Goal: Information Seeking & Learning: Check status

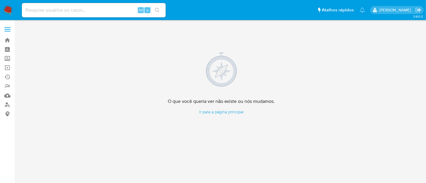
click at [8, 8] on img at bounding box center [8, 10] width 10 height 10
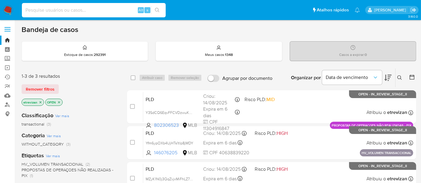
click at [60, 11] on input at bounding box center [94, 10] width 144 height 8
paste input "av4Am60jOmldGNe2XC0wqRct"
type input "av4Am60jOmldGNe2XC0wqRct"
click at [159, 8] on icon "search-icon" at bounding box center [157, 10] width 5 height 5
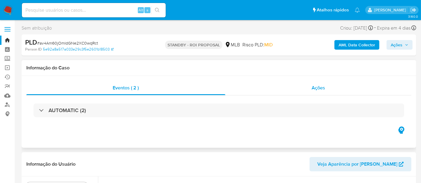
select select "10"
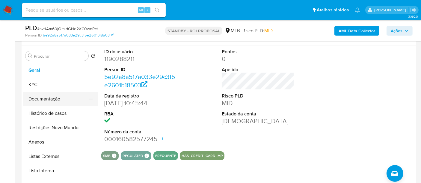
scroll to position [100, 0]
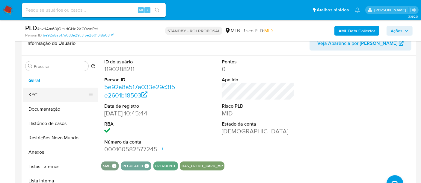
click at [36, 99] on button "KYC" at bounding box center [58, 95] width 70 height 14
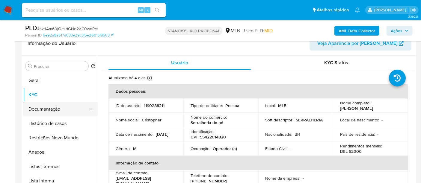
click at [36, 106] on button "Documentação" at bounding box center [58, 109] width 70 height 14
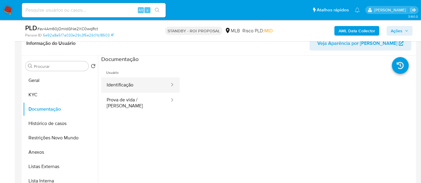
click at [129, 87] on button "Identificação" at bounding box center [135, 85] width 69 height 15
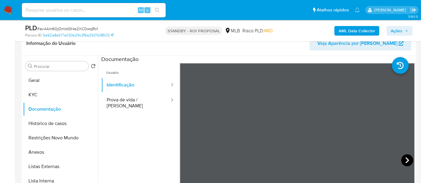
click at [401, 157] on icon at bounding box center [407, 161] width 12 height 12
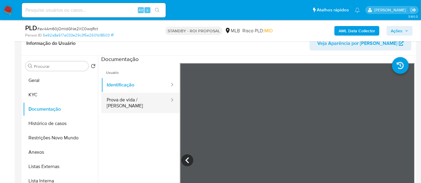
drag, startPoint x: 128, startPoint y: 100, endPoint x: 171, endPoint y: 99, distance: 42.8
click at [129, 100] on button "Prova de vida / Selfie" at bounding box center [135, 103] width 69 height 20
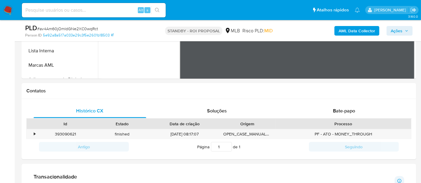
scroll to position [233, 0]
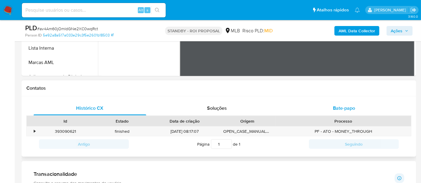
click at [347, 107] on span "Bate-papo" at bounding box center [344, 108] width 22 height 7
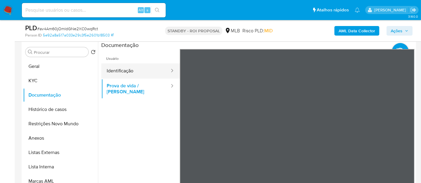
scroll to position [100, 0]
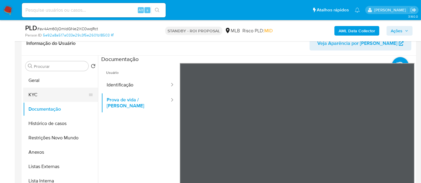
click at [39, 96] on button "KYC" at bounding box center [58, 95] width 70 height 14
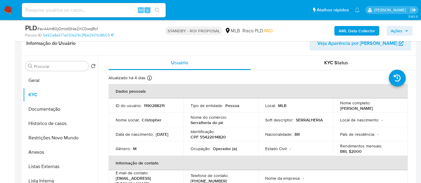
drag, startPoint x: 115, startPoint y: 137, endPoint x: 141, endPoint y: 140, distance: 25.7
click at [141, 137] on div "Data de nascimento : 01/10/2003" at bounding box center [146, 134] width 61 height 5
copy p "01/10/2003"
click at [38, 80] on button "Geral" at bounding box center [58, 80] width 70 height 14
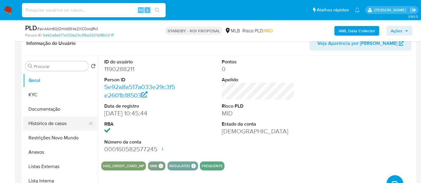
click at [43, 123] on button "Histórico de casos" at bounding box center [58, 124] width 70 height 14
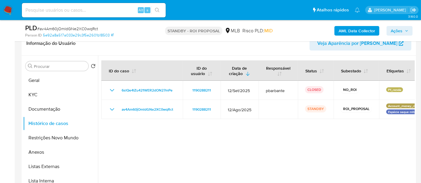
click at [7, 10] on img at bounding box center [8, 10] width 10 height 10
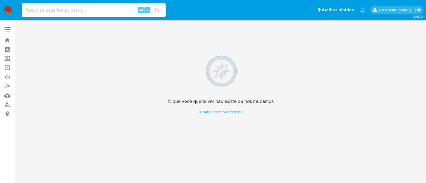
click at [73, 10] on input at bounding box center [94, 10] width 144 height 8
paste input "1037880880"
type input "1037880880"
click at [159, 9] on icon "search-icon" at bounding box center [157, 10] width 5 height 5
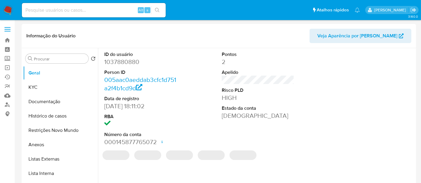
select select "10"
click at [40, 87] on button "KYC" at bounding box center [58, 87] width 70 height 14
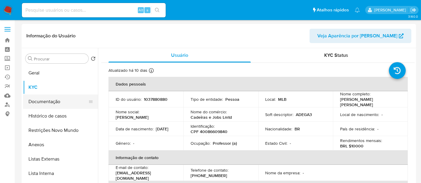
click at [45, 100] on button "Documentação" at bounding box center [58, 102] width 70 height 14
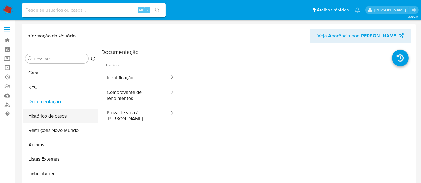
click at [50, 117] on button "Histórico de casos" at bounding box center [58, 116] width 70 height 14
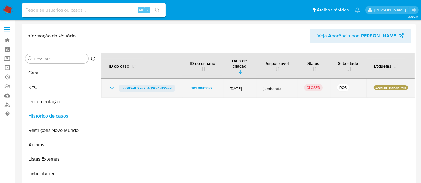
click at [143, 85] on span "JofRDetFSZsXo1QSQ7pB2Ymd" at bounding box center [147, 88] width 51 height 7
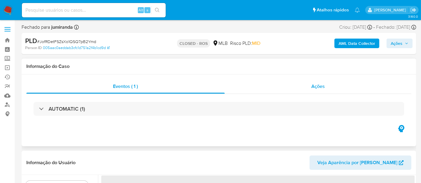
click at [319, 86] on span "Ações" at bounding box center [317, 86] width 13 height 7
select select "10"
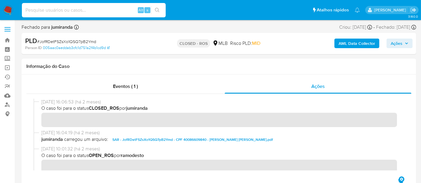
click at [85, 8] on input at bounding box center [94, 10] width 144 height 8
paste input "2061306066"
type input "2061306066"
click at [156, 10] on icon "search-icon" at bounding box center [157, 10] width 5 height 5
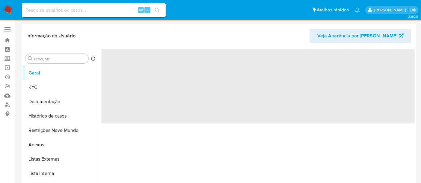
select select "10"
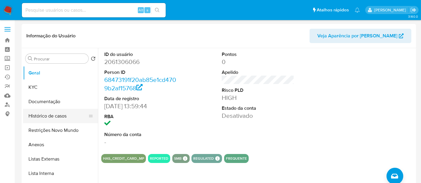
click at [50, 120] on button "Histórico de casos" at bounding box center [58, 116] width 70 height 14
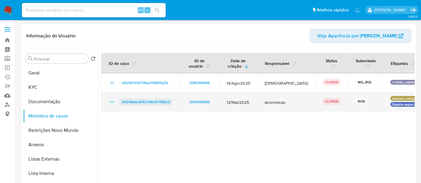
click at [141, 104] on span "X5D18wbxIE4CnSRcRYiWjtnZ" at bounding box center [146, 102] width 49 height 7
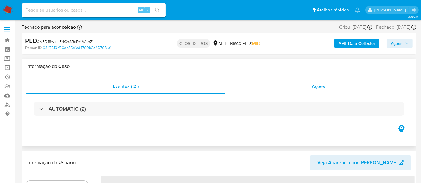
click at [324, 88] on span "Ações" at bounding box center [318, 86] width 13 height 7
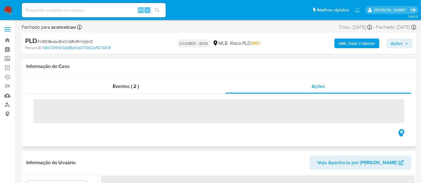
select select "10"
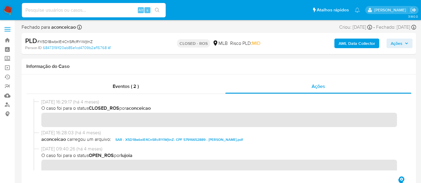
click at [94, 13] on input at bounding box center [94, 10] width 144 height 8
paste input "2581416437"
type input "2581416437"
click at [155, 9] on button "search-icon" at bounding box center [157, 10] width 12 height 8
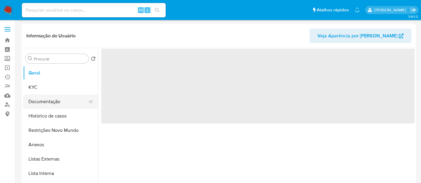
select select "10"
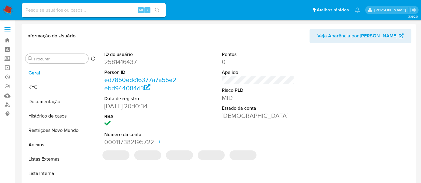
drag, startPoint x: 45, startPoint y: 114, endPoint x: 99, endPoint y: 109, distance: 54.1
click at [45, 114] on button "Histórico de casos" at bounding box center [60, 116] width 75 height 14
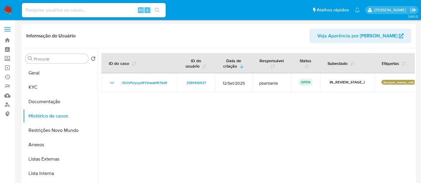
click at [102, 10] on input at bounding box center [94, 10] width 144 height 8
paste input "CGr6YPfFk2OuDw7zZbhvOh3r"
type input "CGr6YPfFk2OuDw7zZbhvOh3r"
click at [156, 8] on icon "search-icon" at bounding box center [157, 10] width 5 height 5
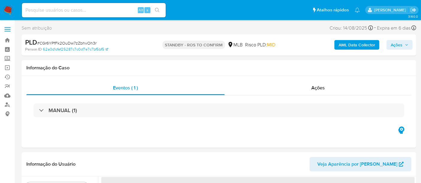
select select "10"
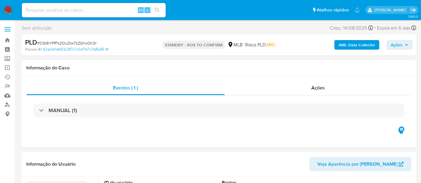
click at [105, 11] on input at bounding box center [94, 10] width 144 height 8
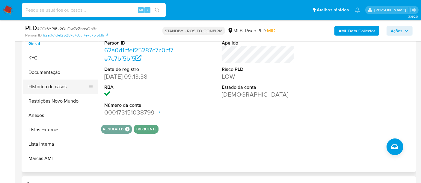
scroll to position [66, 0]
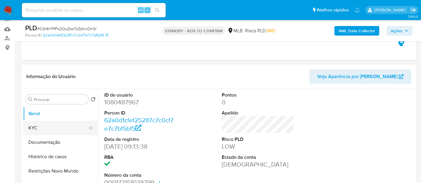
click at [38, 123] on button "KYC" at bounding box center [58, 128] width 70 height 14
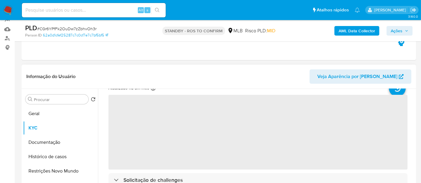
scroll to position [33, 0]
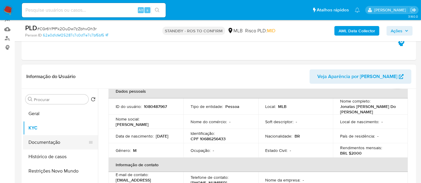
click at [43, 140] on button "Documentação" at bounding box center [58, 142] width 70 height 14
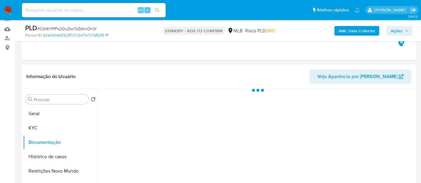
scroll to position [0, 0]
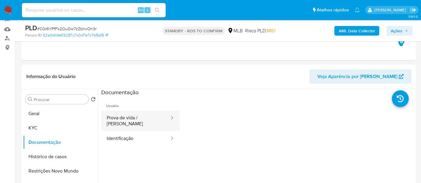
click at [125, 119] on button "Prova de vida / Selfie" at bounding box center [135, 121] width 69 height 20
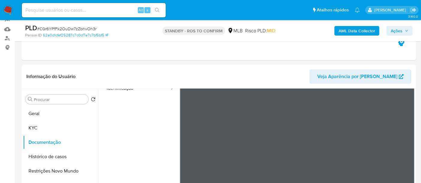
scroll to position [17, 0]
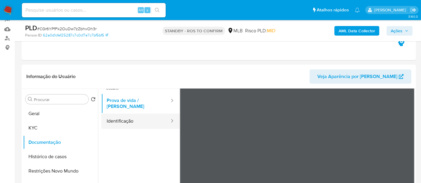
drag, startPoint x: 129, startPoint y: 117, endPoint x: 165, endPoint y: 117, distance: 36.5
click at [131, 117] on button "Identificação" at bounding box center [135, 121] width 69 height 15
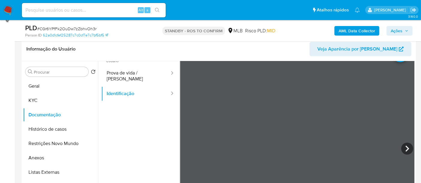
scroll to position [104, 0]
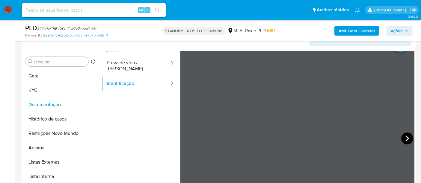
click at [402, 135] on icon at bounding box center [407, 139] width 12 height 12
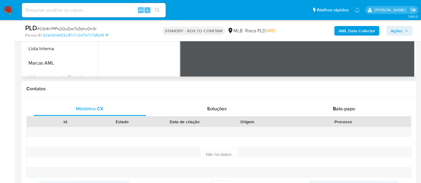
scroll to position [226, 0]
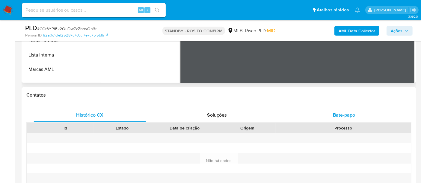
click at [351, 116] on span "Bate-papo" at bounding box center [344, 115] width 22 height 7
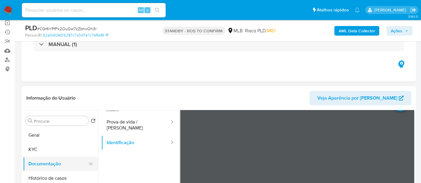
scroll to position [100, 0]
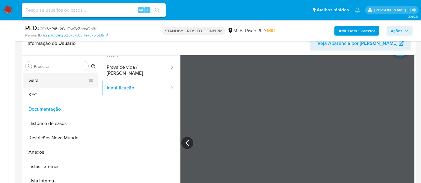
click at [34, 79] on button "Geral" at bounding box center [58, 80] width 70 height 14
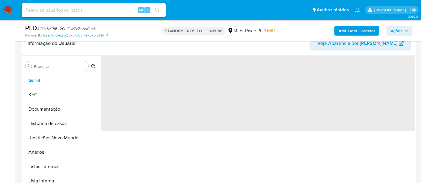
scroll to position [0, 0]
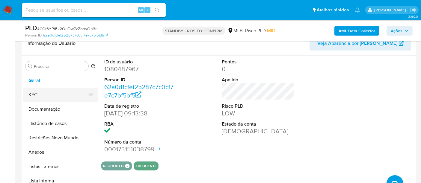
click at [54, 96] on button "KYC" at bounding box center [58, 95] width 70 height 14
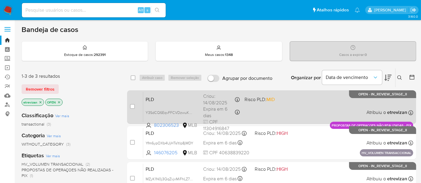
click at [299, 107] on div "PLD Y3SdCQ6EqvFFCVDzwuK4654S 802306523 MLB Risco PLD: MID Criou: [DATE] Criou: …" at bounding box center [278, 107] width 270 height 30
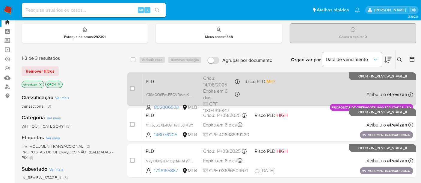
scroll to position [33, 0]
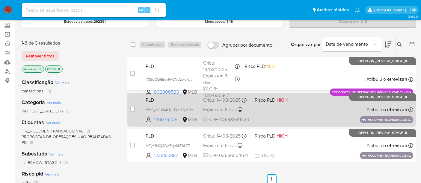
click at [282, 114] on div "PLD Yfm6ypOXb4UjHTs1tIp8jMDY 146076205 MLB Risco PLD: HIGH Criou: [DATE] Criou:…" at bounding box center [278, 110] width 270 height 30
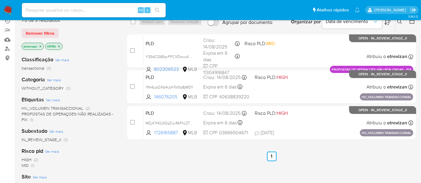
scroll to position [100, 0]
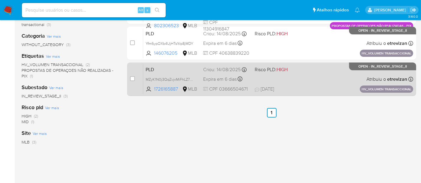
click at [324, 86] on span "[DATE] [DATE] 15:21" at bounding box center [304, 89] width 98 height 7
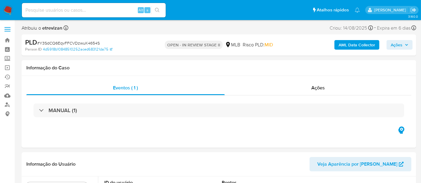
select select "10"
drag, startPoint x: 39, startPoint y: 42, endPoint x: 98, endPoint y: 41, distance: 59.0
click at [98, 41] on span "# Y3SdCQ6EqvFFCVDzwuK4654S" at bounding box center [68, 43] width 63 height 6
copy span "Y3SdCQ6EqvFFCVDzwuK4654S"
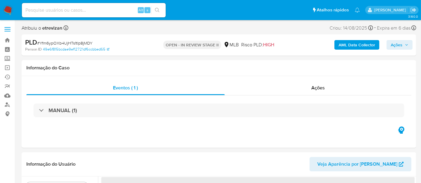
select select "10"
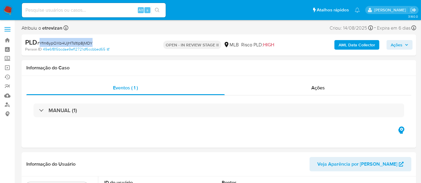
drag, startPoint x: 40, startPoint y: 41, endPoint x: 91, endPoint y: 43, distance: 50.3
click at [91, 43] on span "# Yfm6ypOXb4UjHTs1tIp8jMDY" at bounding box center [64, 43] width 55 height 6
copy span "Yfm6ypOXb4UjHTs1tIp8jMDY"
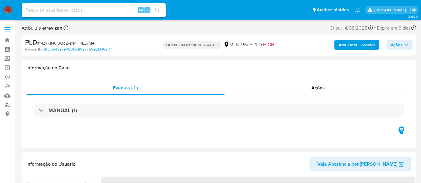
select select "10"
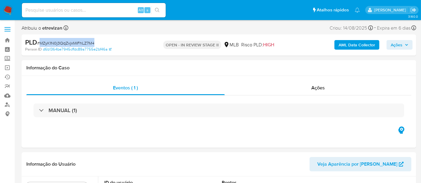
drag, startPoint x: 40, startPoint y: 43, endPoint x: 96, endPoint y: 42, distance: 55.7
click at [96, 42] on div "PLD # MZyK1N0j3QqZvjxMiFhLZ7M4" at bounding box center [88, 42] width 127 height 9
copy span "MZyK1N0j3QqZvjxMiFhLZ7M4"
